Goal: Navigation & Orientation: Find specific page/section

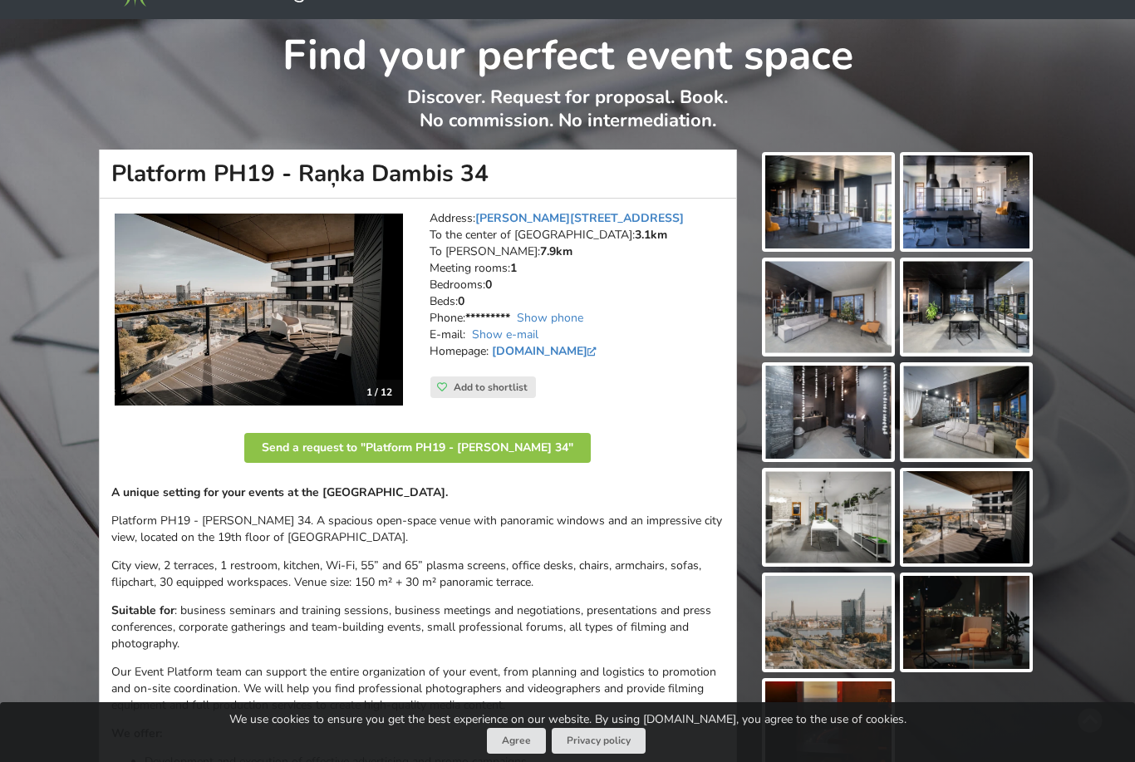
scroll to position [51, 0]
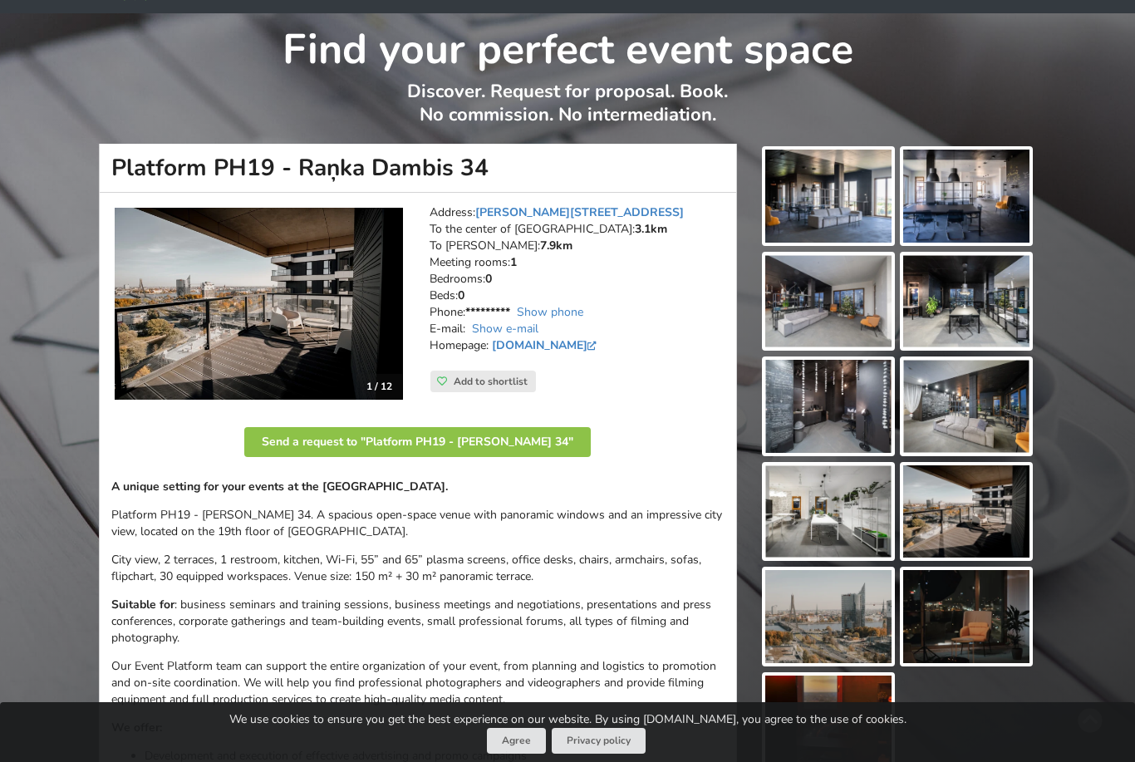
click at [225, 301] on img at bounding box center [259, 304] width 288 height 193
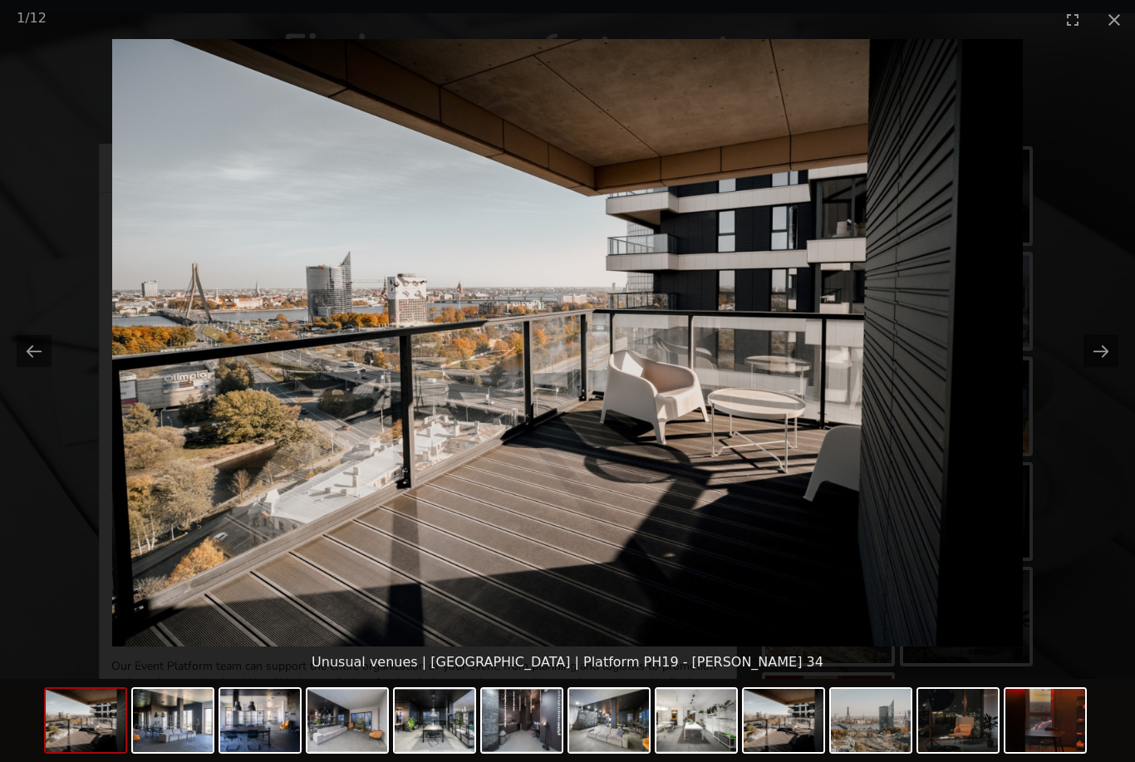
click at [1081, 353] on picture at bounding box center [567, 342] width 1135 height 607
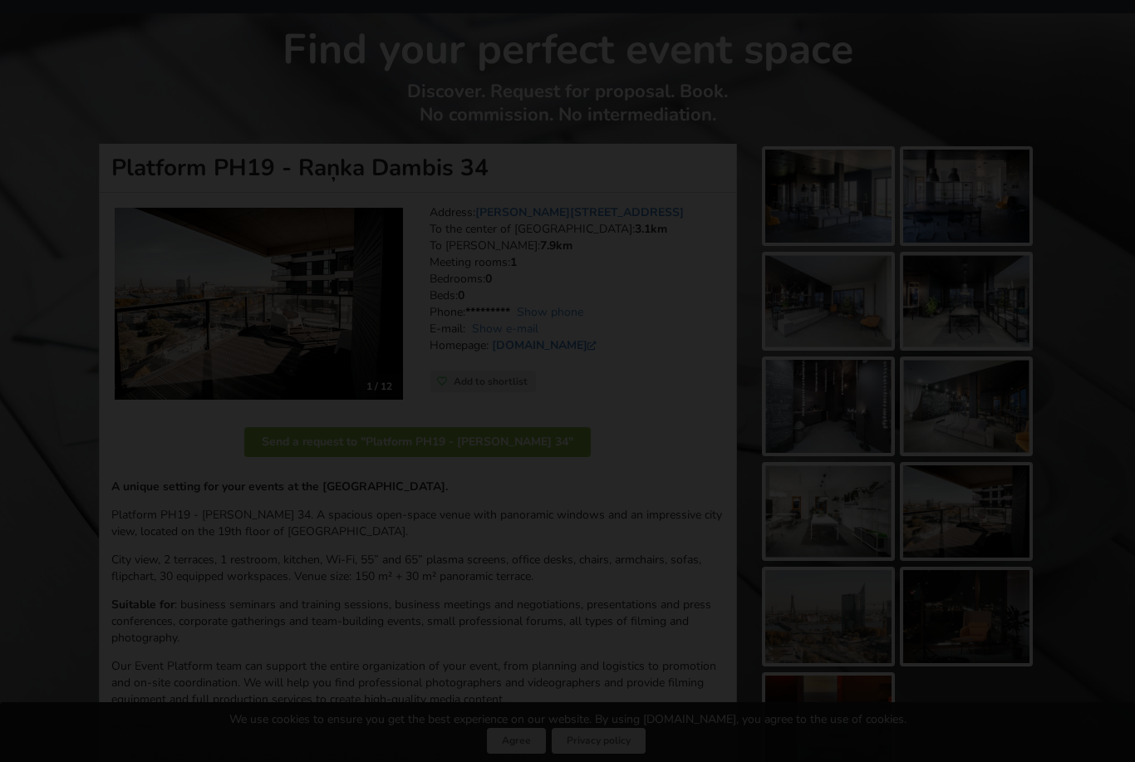
click at [1090, 360] on button "Next slide" at bounding box center [1100, 351] width 35 height 32
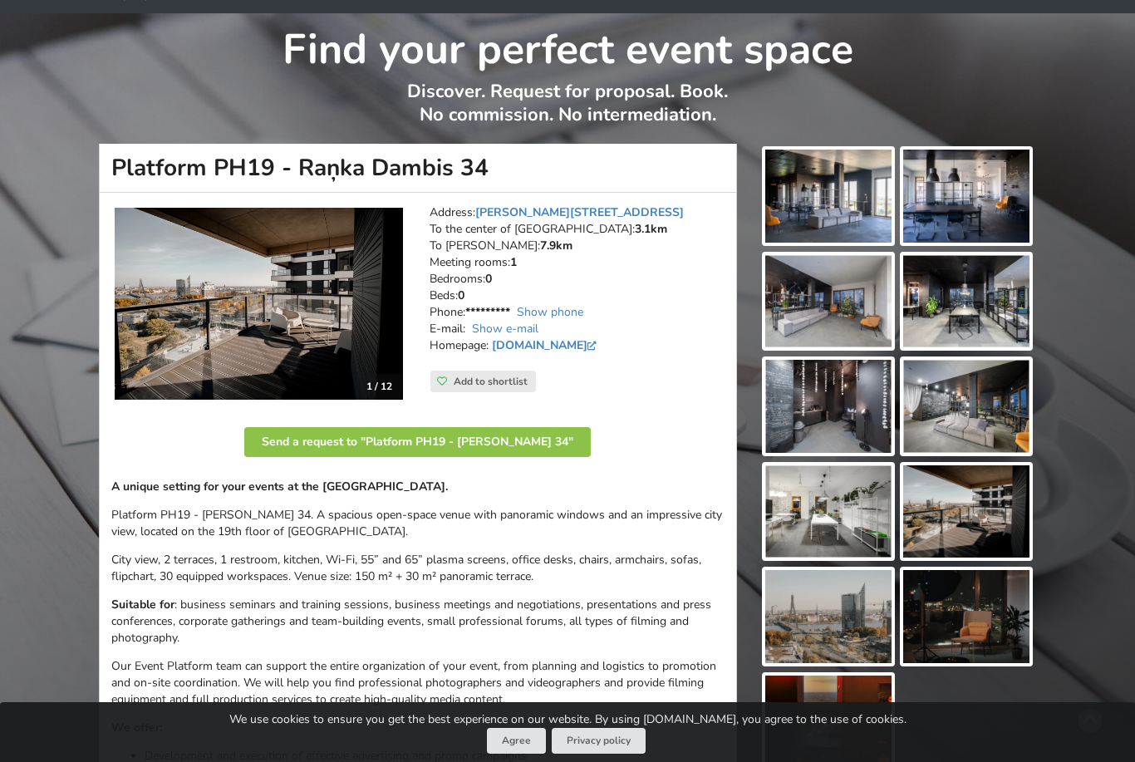
click at [1096, 355] on div "Find your perfect event space Discover. Request for proposal. Book. No commissi…" at bounding box center [567, 614] width 1135 height 1203
click at [266, 282] on img at bounding box center [259, 304] width 288 height 193
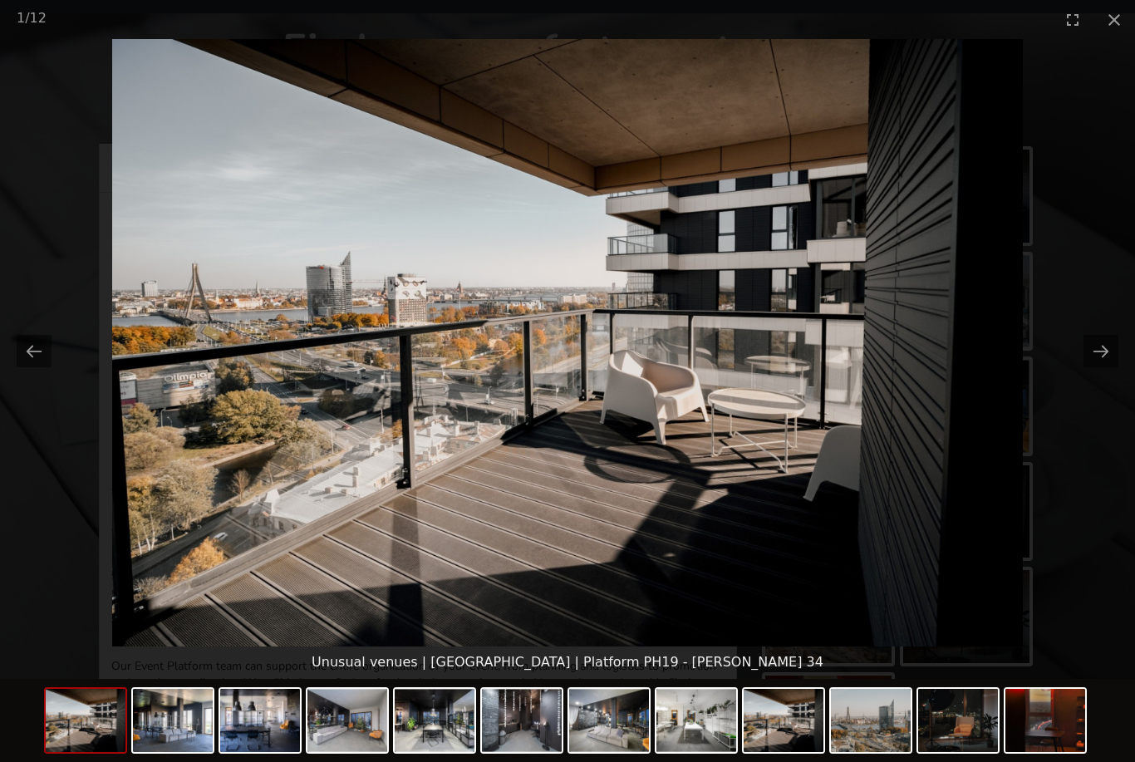
click at [1110, 367] on button "Next slide" at bounding box center [1100, 351] width 35 height 32
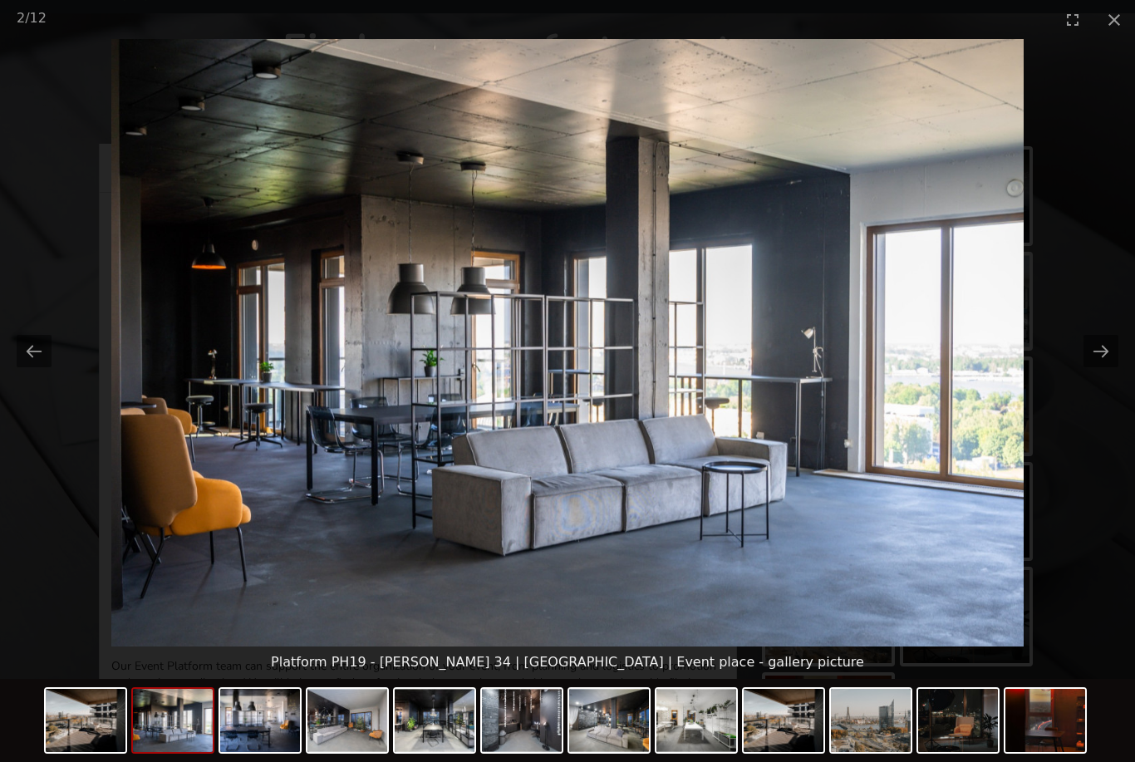
click at [1111, 367] on button "Next slide" at bounding box center [1100, 351] width 35 height 32
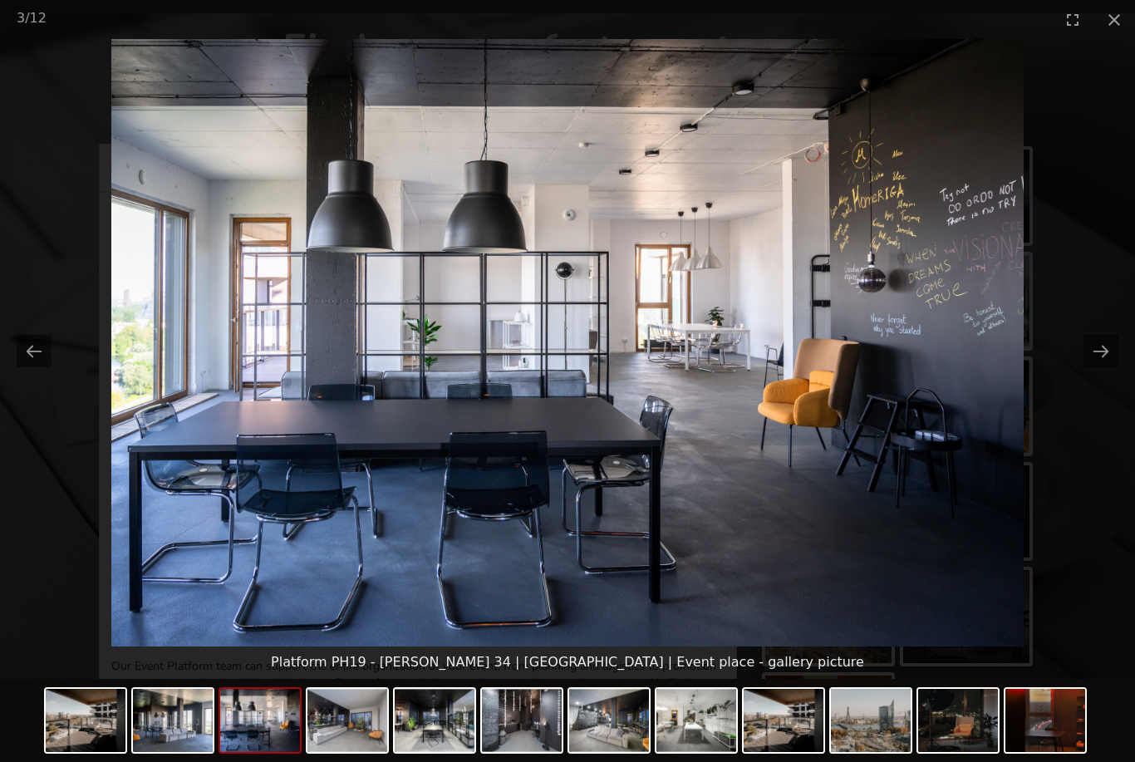
click at [1114, 367] on button "Next slide" at bounding box center [1100, 351] width 35 height 32
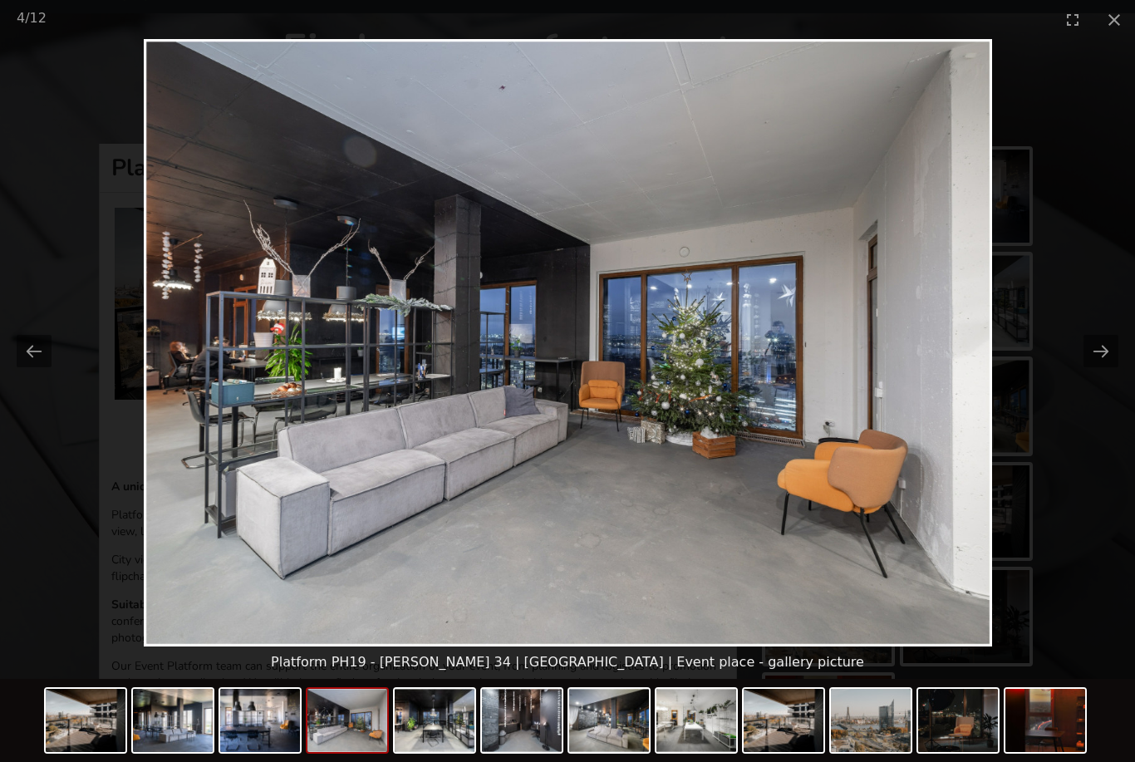
click at [1099, 367] on button "Next slide" at bounding box center [1100, 351] width 35 height 32
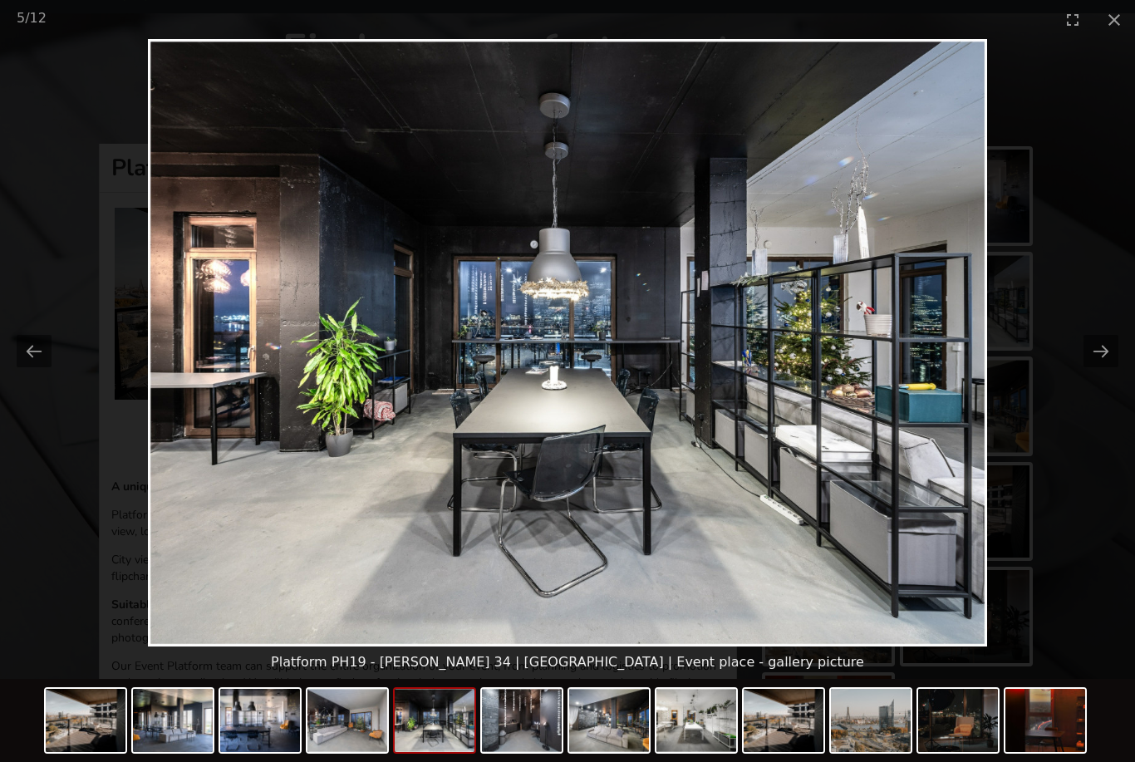
click at [1101, 367] on button "Next slide" at bounding box center [1100, 351] width 35 height 32
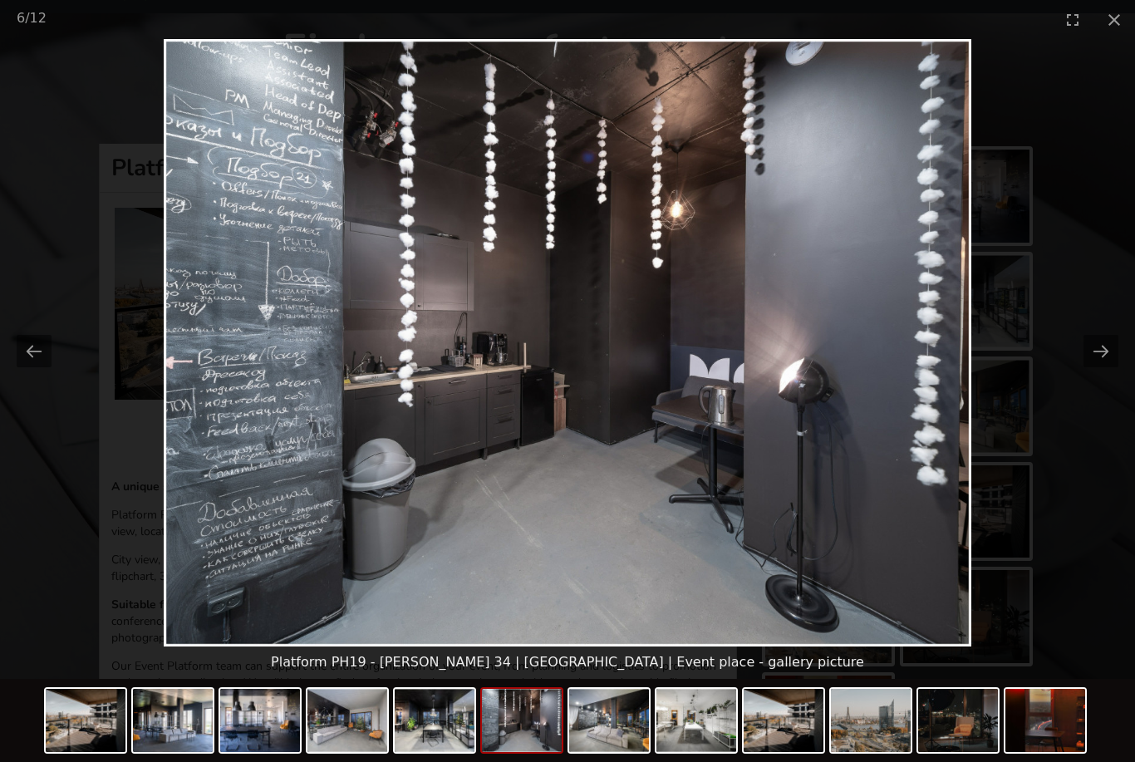
click at [1101, 367] on button "Next slide" at bounding box center [1100, 351] width 35 height 32
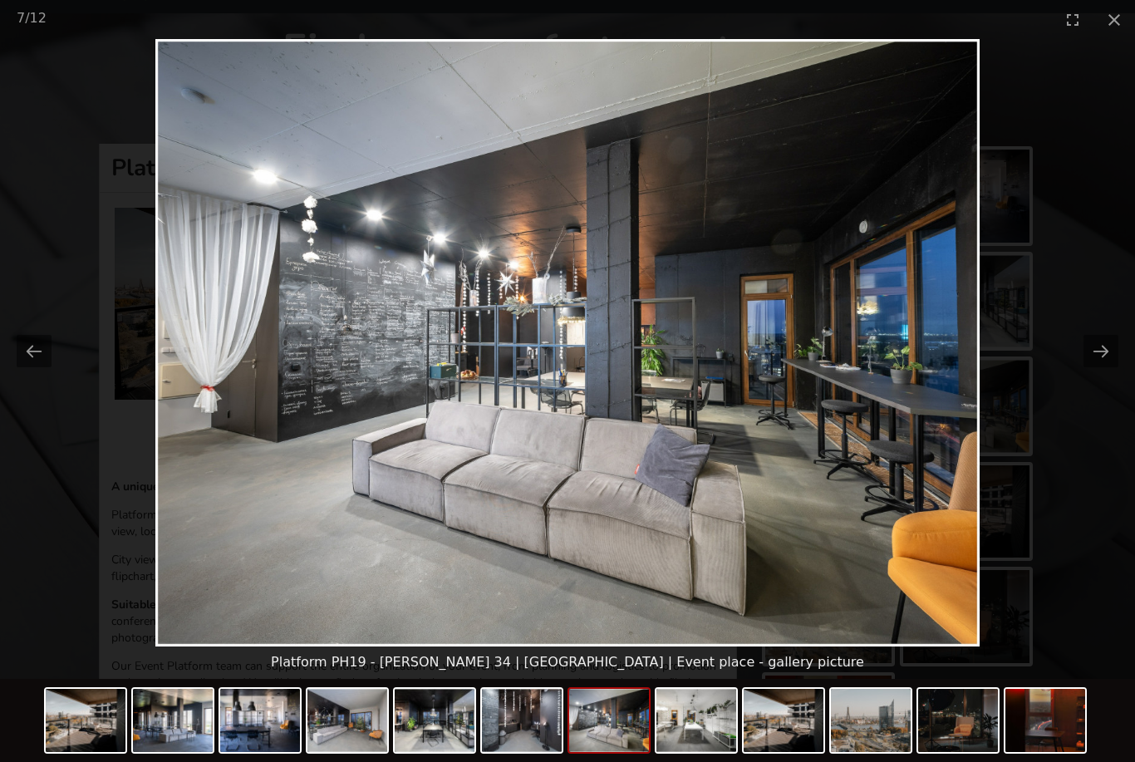
click at [1105, 365] on button "Next slide" at bounding box center [1100, 351] width 35 height 32
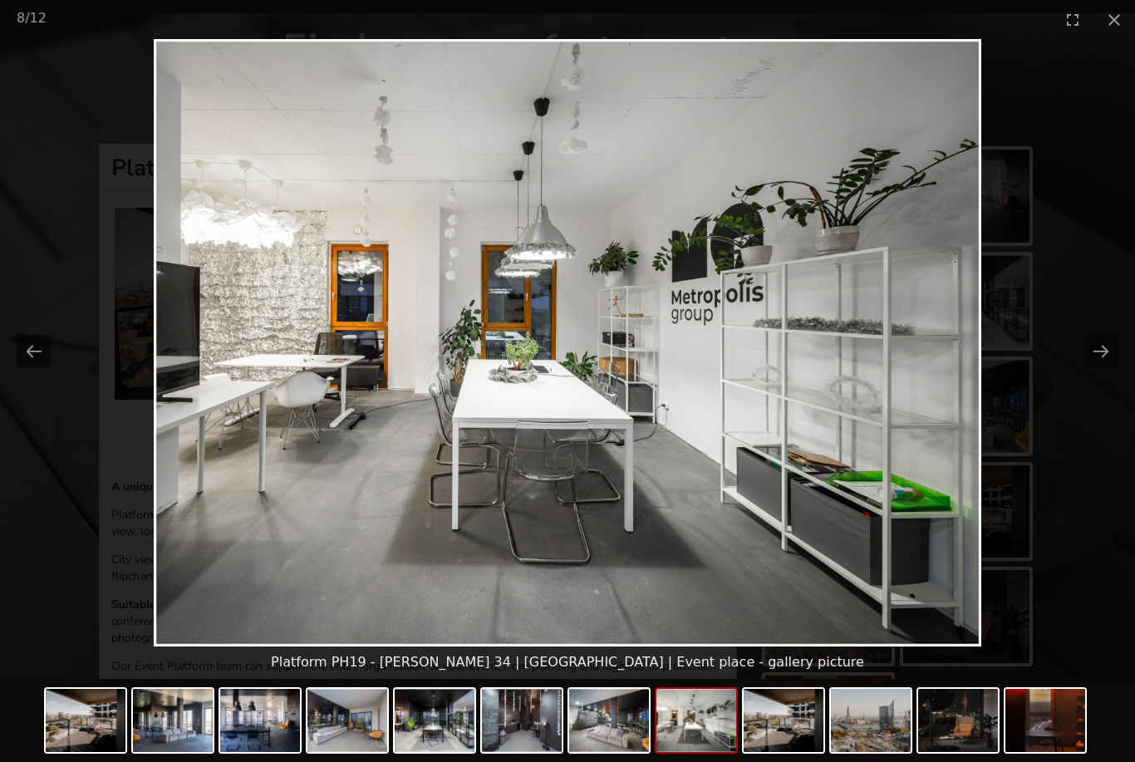
click at [1104, 364] on button "Next slide" at bounding box center [1100, 351] width 35 height 32
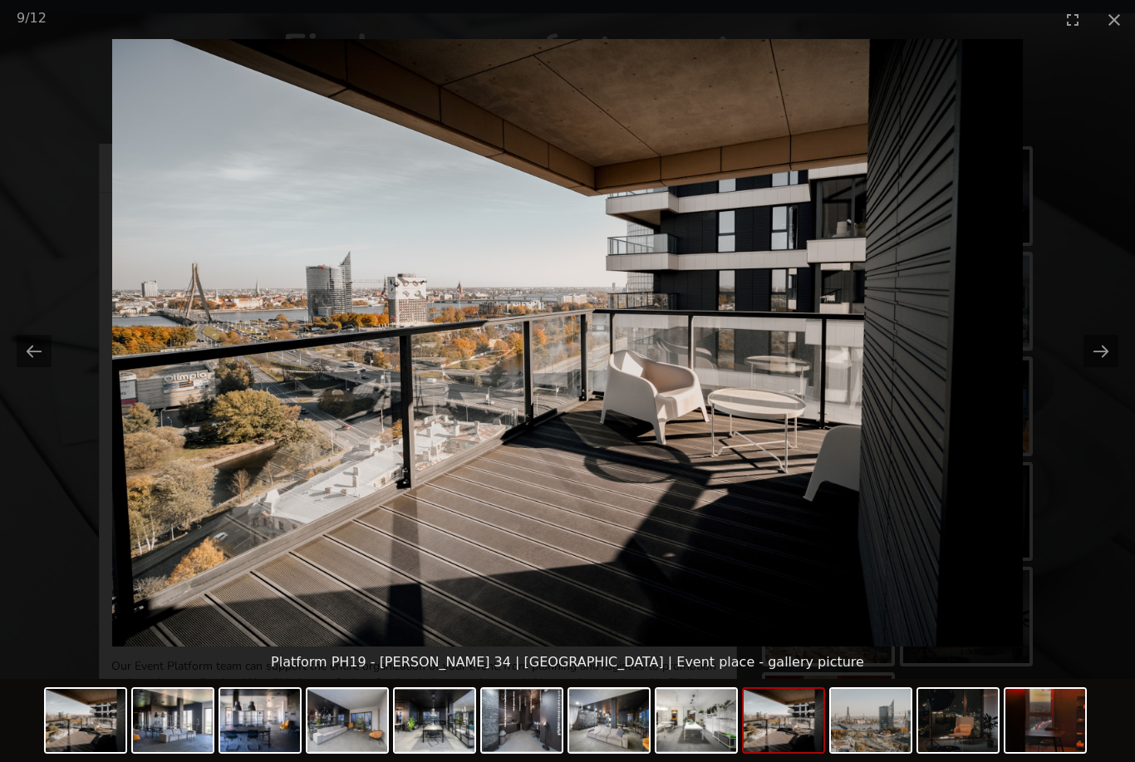
click at [1101, 360] on picture at bounding box center [567, 342] width 1135 height 607
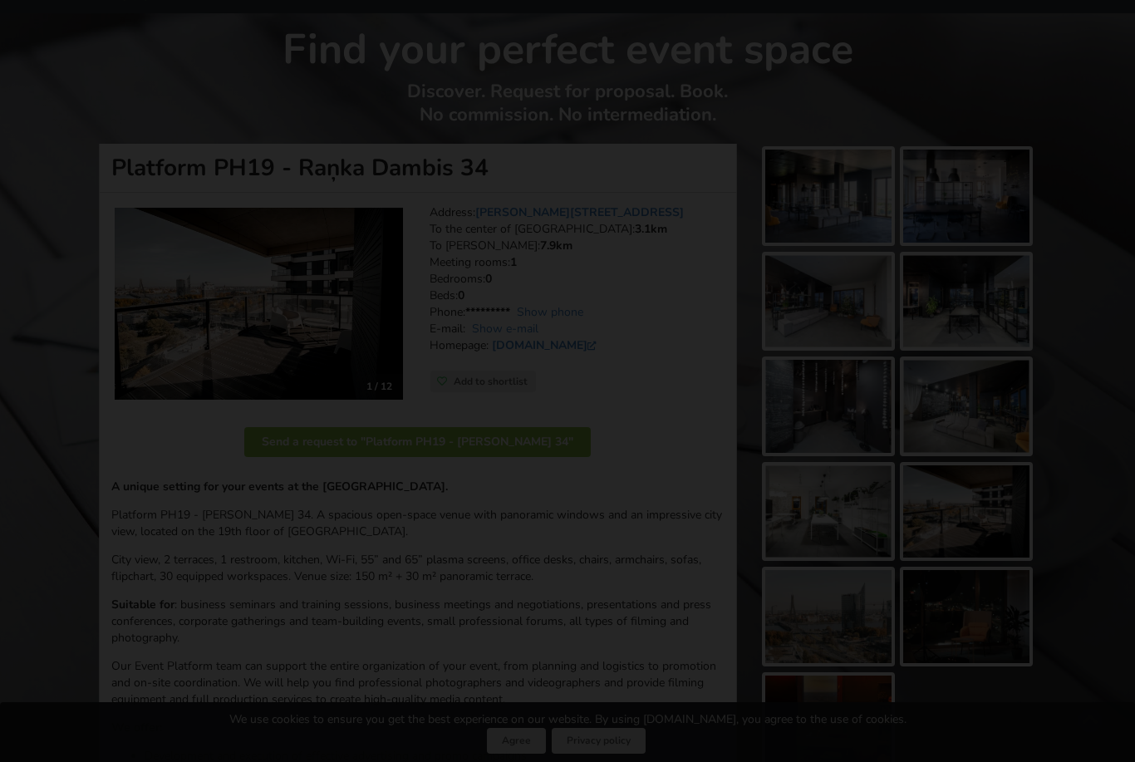
click at [1104, 365] on button "Next slide" at bounding box center [1100, 351] width 35 height 32
